Goal: Information Seeking & Learning: Learn about a topic

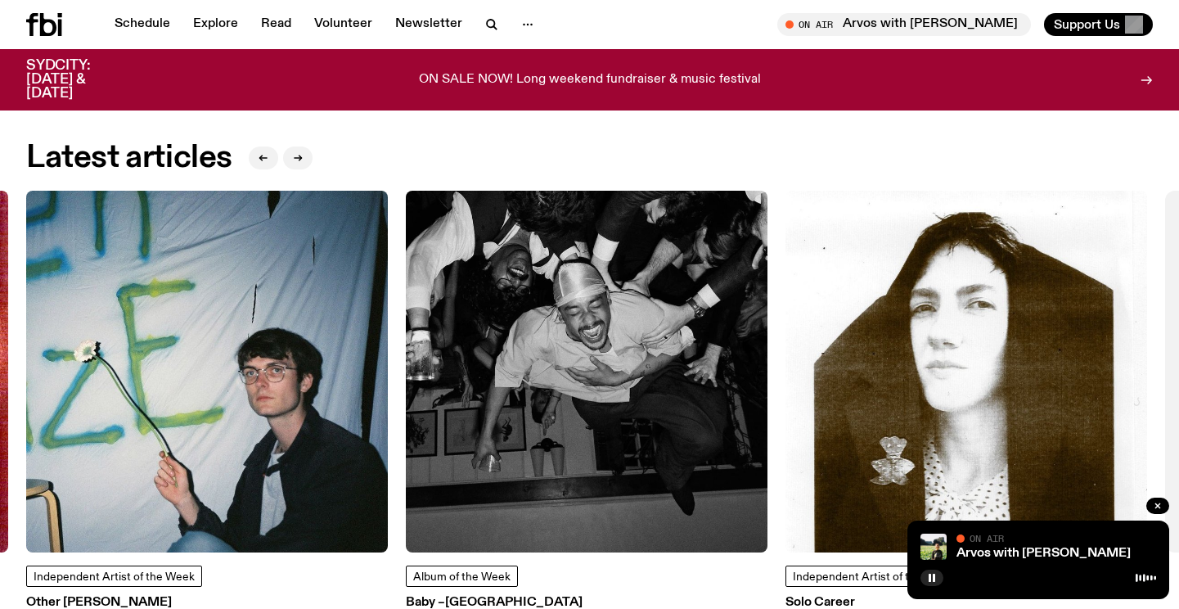
scroll to position [1978, 0]
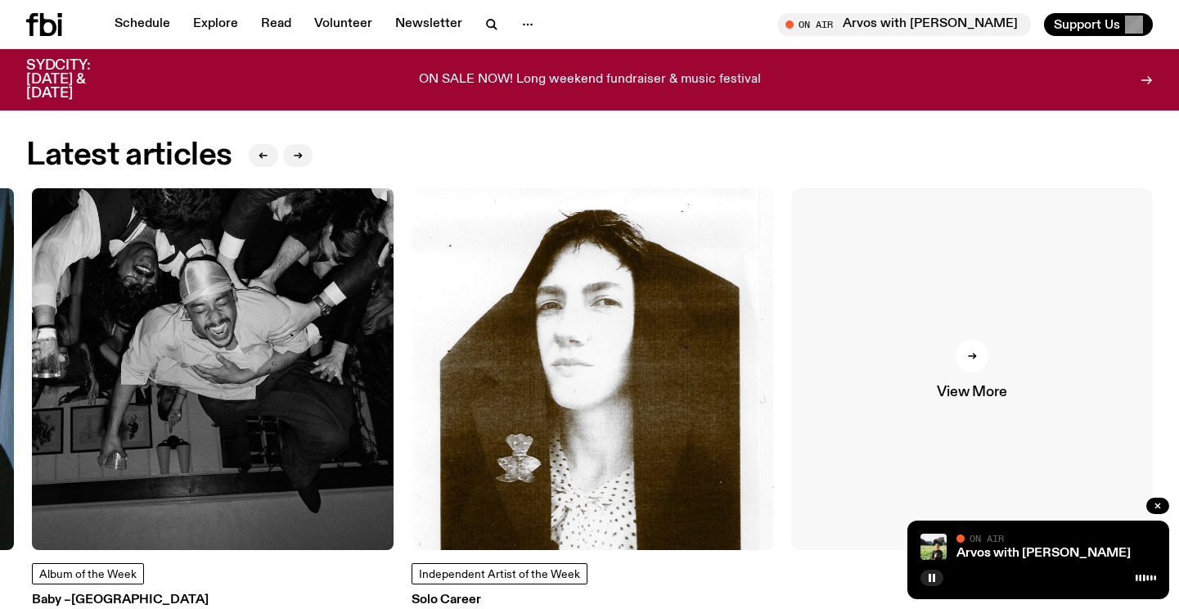
click at [1002, 356] on link "View More" at bounding box center [972, 369] width 362 height 362
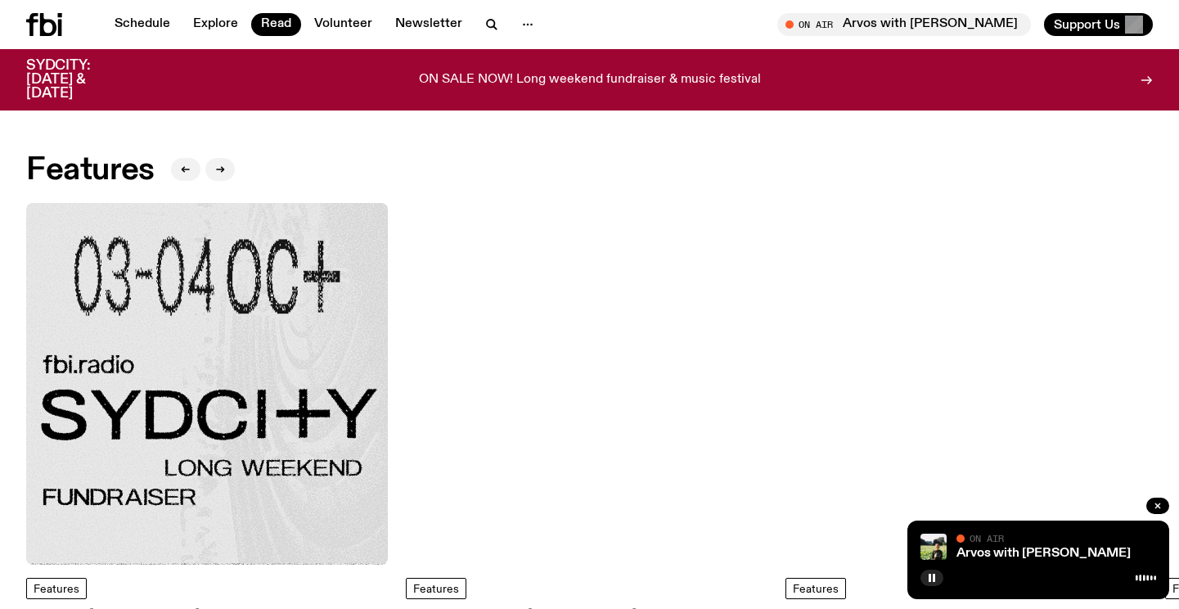
scroll to position [93, 0]
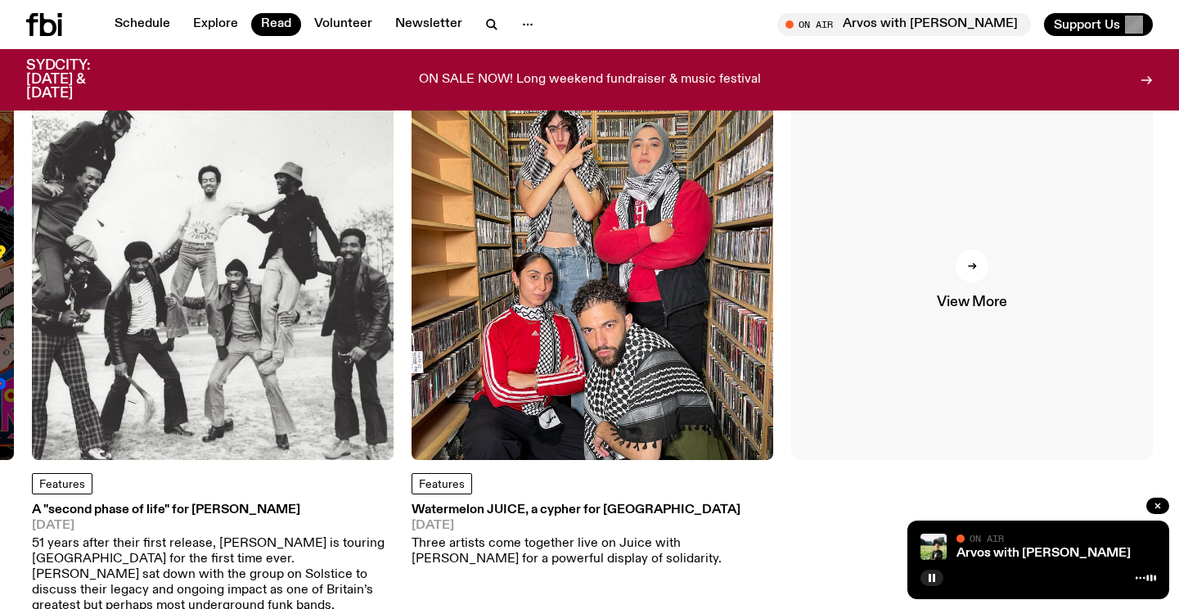
click at [984, 281] on link "View More" at bounding box center [972, 279] width 362 height 362
